Goal: Find specific page/section: Find specific page/section

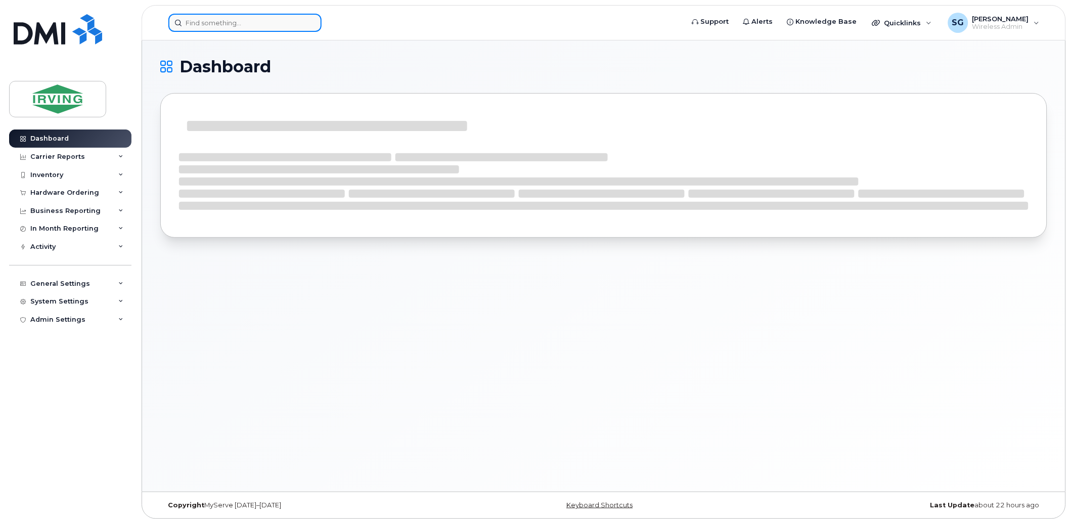
click at [199, 27] on input at bounding box center [244, 23] width 153 height 18
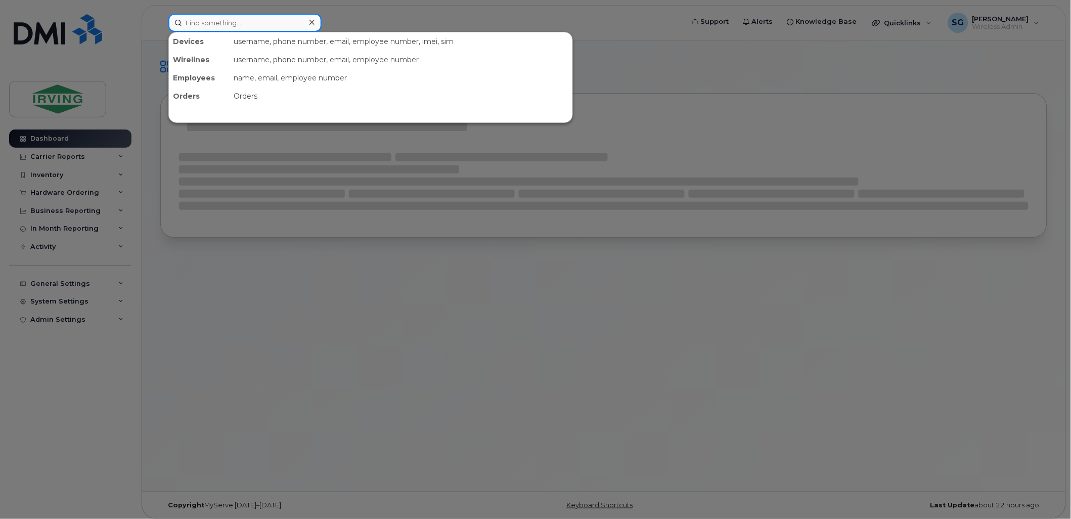
paste input "5063437502"
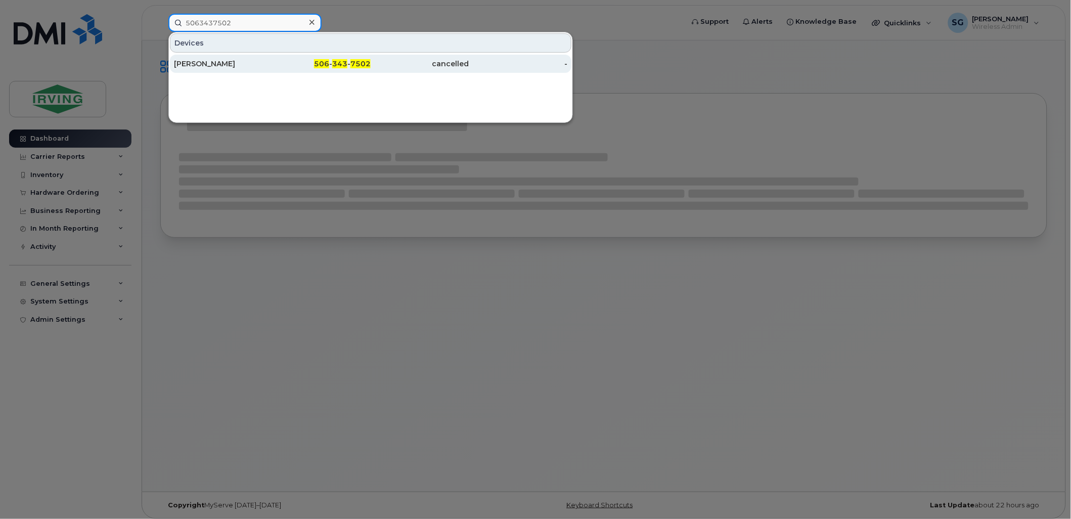
type input "5063437502"
click at [191, 66] on div "[PERSON_NAME]" at bounding box center [223, 64] width 99 height 10
